Goal: Task Accomplishment & Management: Manage account settings

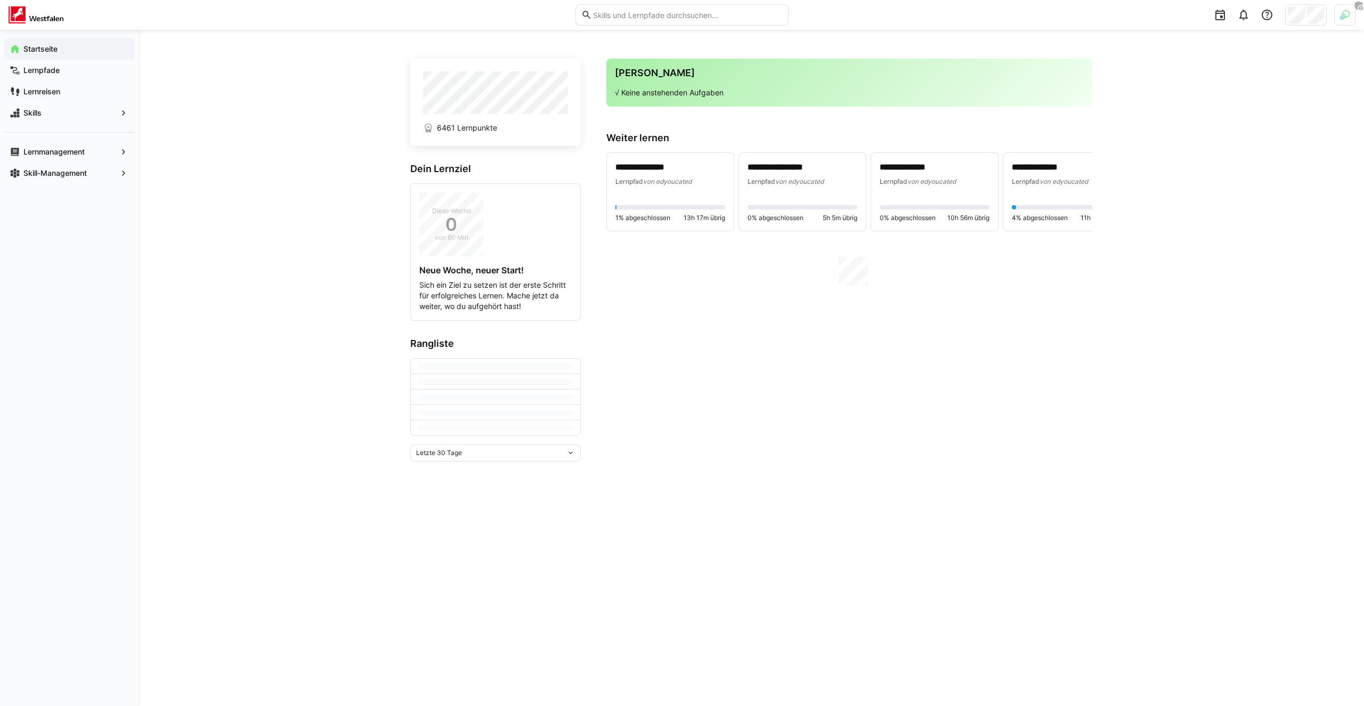
click at [1293, 22] on div at bounding box center [1306, 14] width 42 height 21
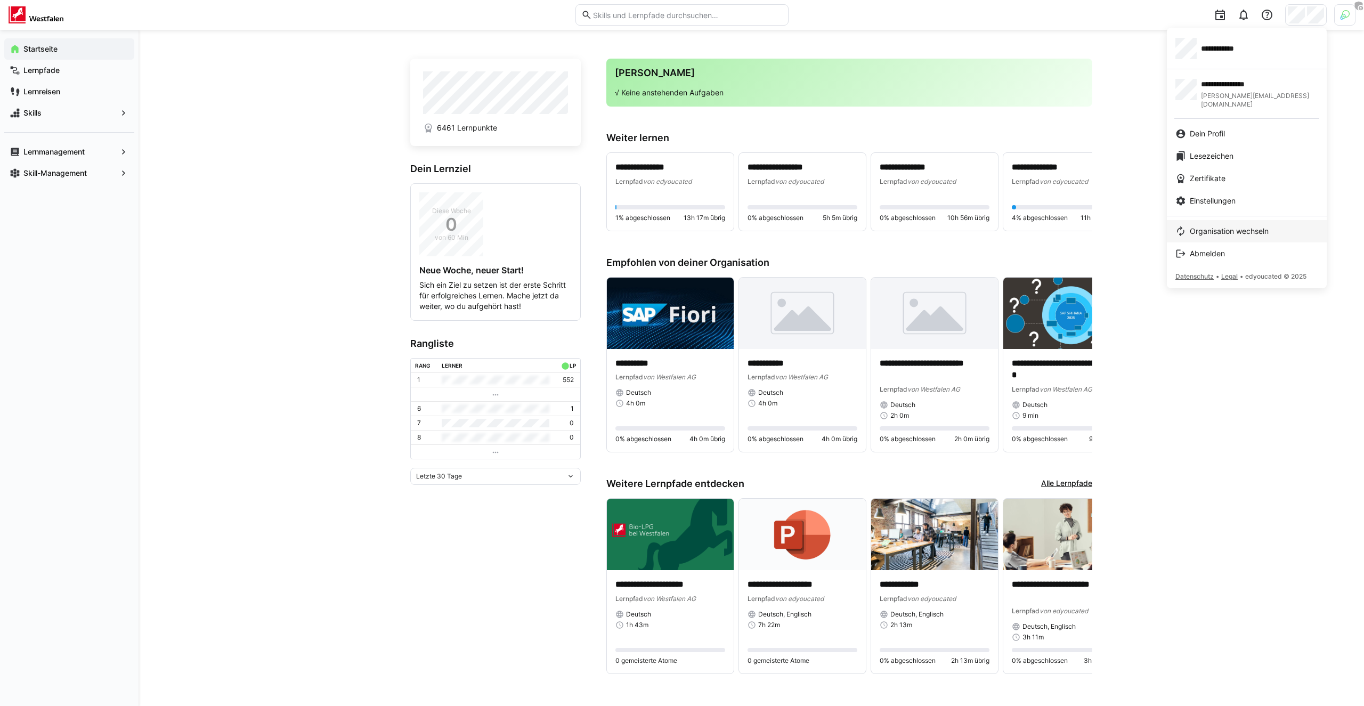
click at [1238, 226] on span "Organisation wechseln" at bounding box center [1229, 231] width 79 height 11
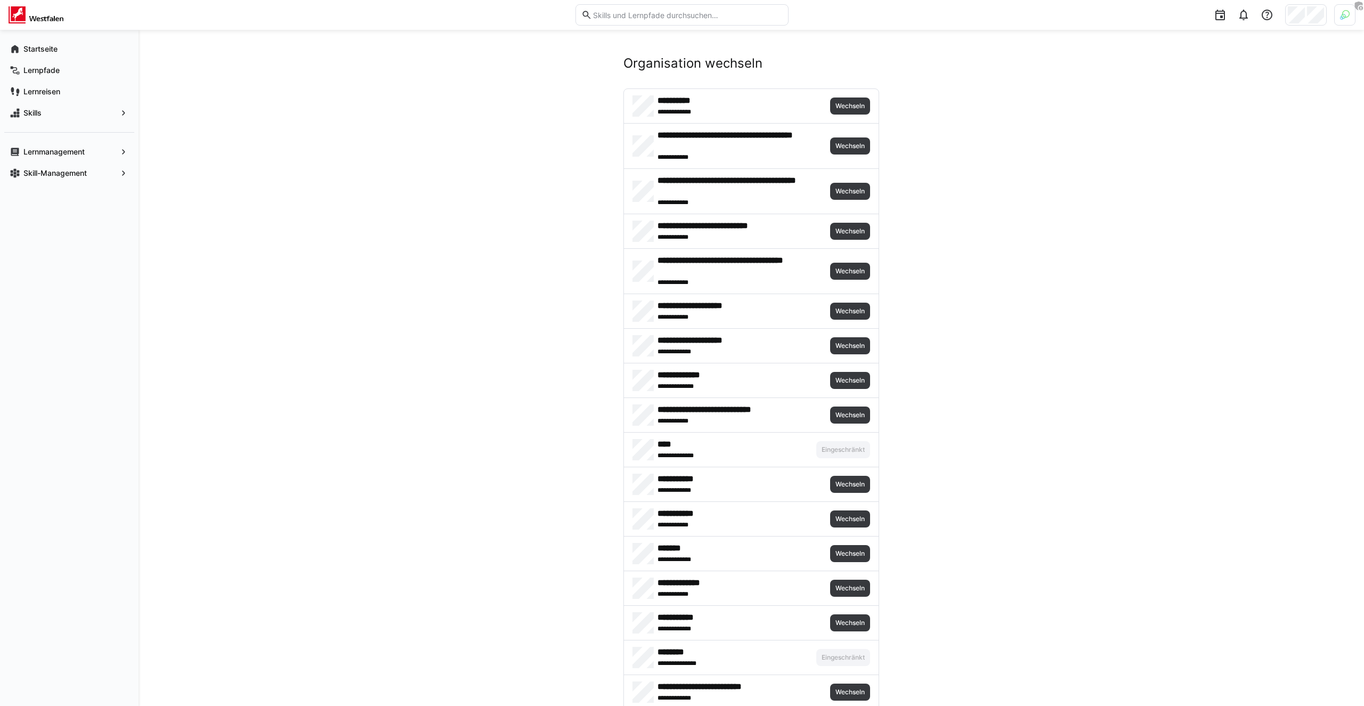
scroll to position [1, 0]
click at [1342, 18] on img at bounding box center [1345, 15] width 10 height 10
click at [1231, 129] on span "Aktivieren" at bounding box center [1227, 125] width 33 height 9
click at [1065, 233] on div at bounding box center [682, 353] width 1364 height 706
click at [1350, 11] on img at bounding box center [1344, 14] width 21 height 21
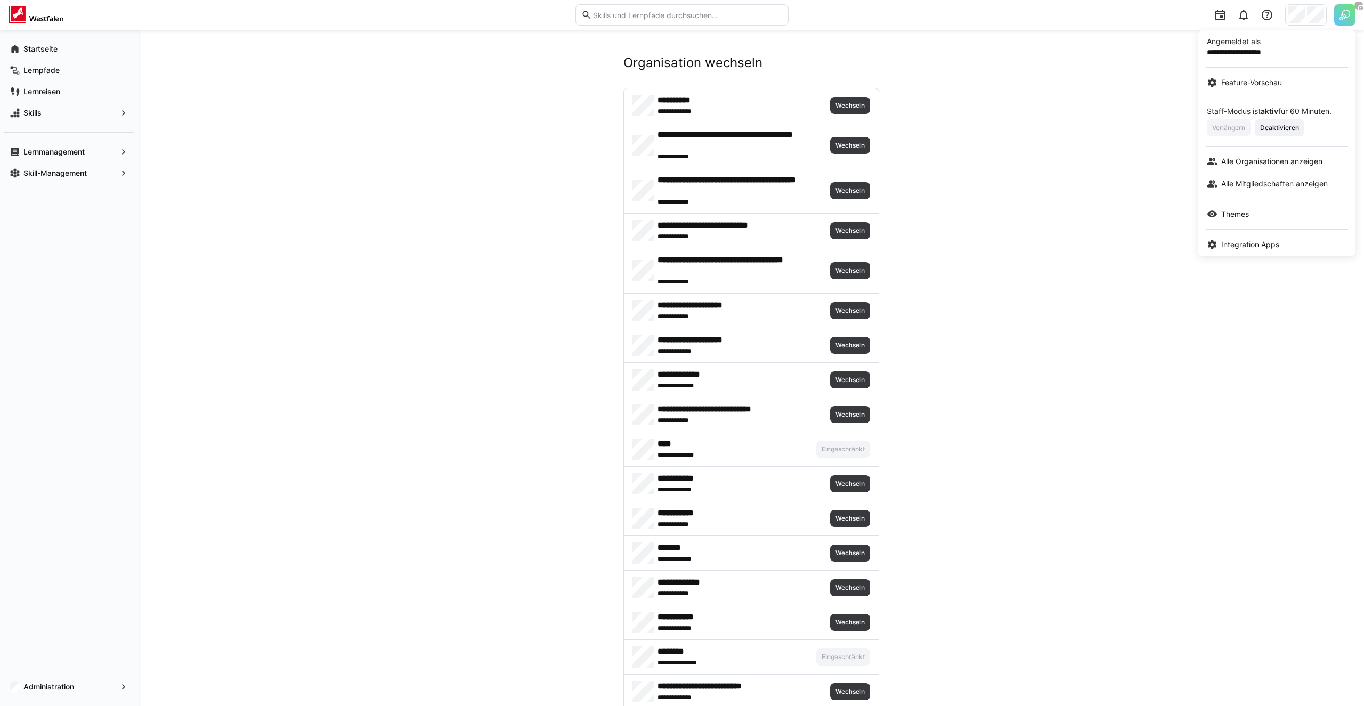
click at [1344, 13] on div at bounding box center [682, 353] width 1364 height 706
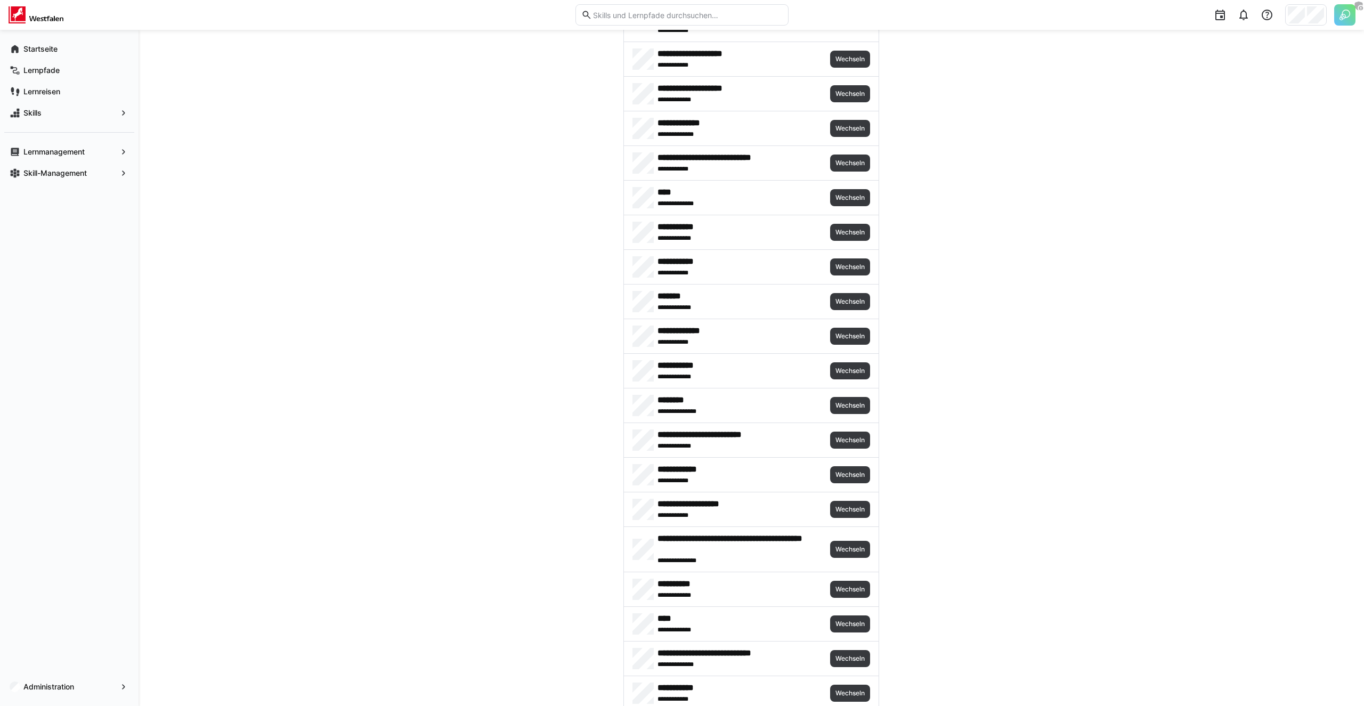
scroll to position [348, 0]
